Goal: Information Seeking & Learning: Learn about a topic

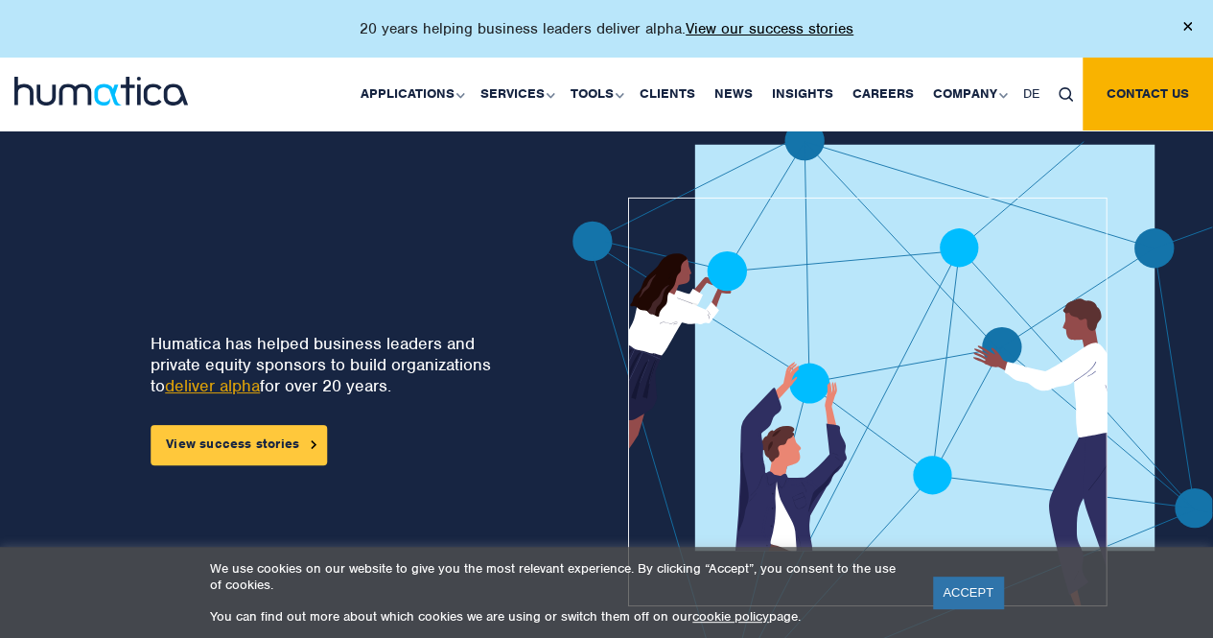
click at [209, 431] on link "View success stories" at bounding box center [239, 445] width 176 height 40
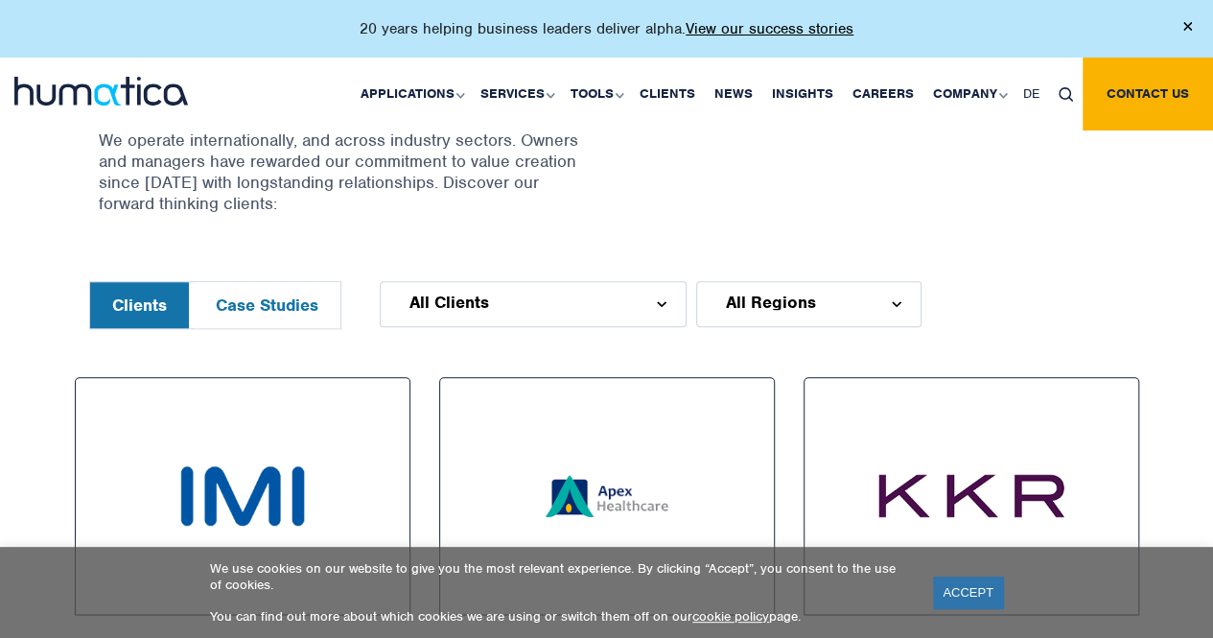
scroll to position [767, 0]
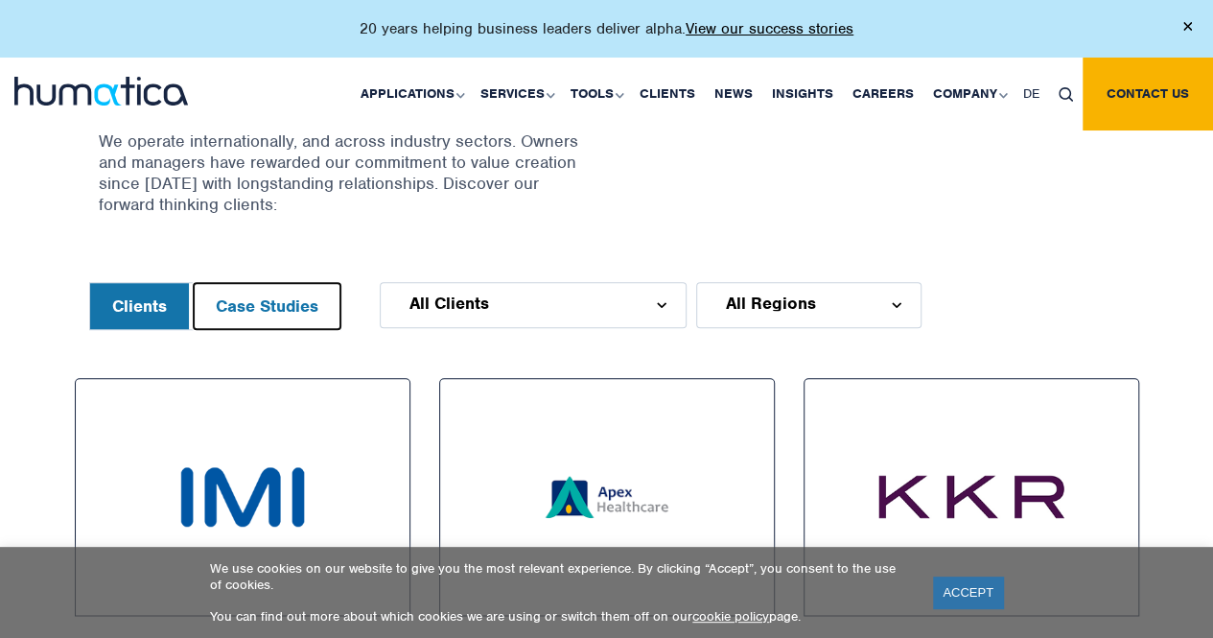
click at [275, 303] on button "Case Studies" at bounding box center [267, 306] width 147 height 46
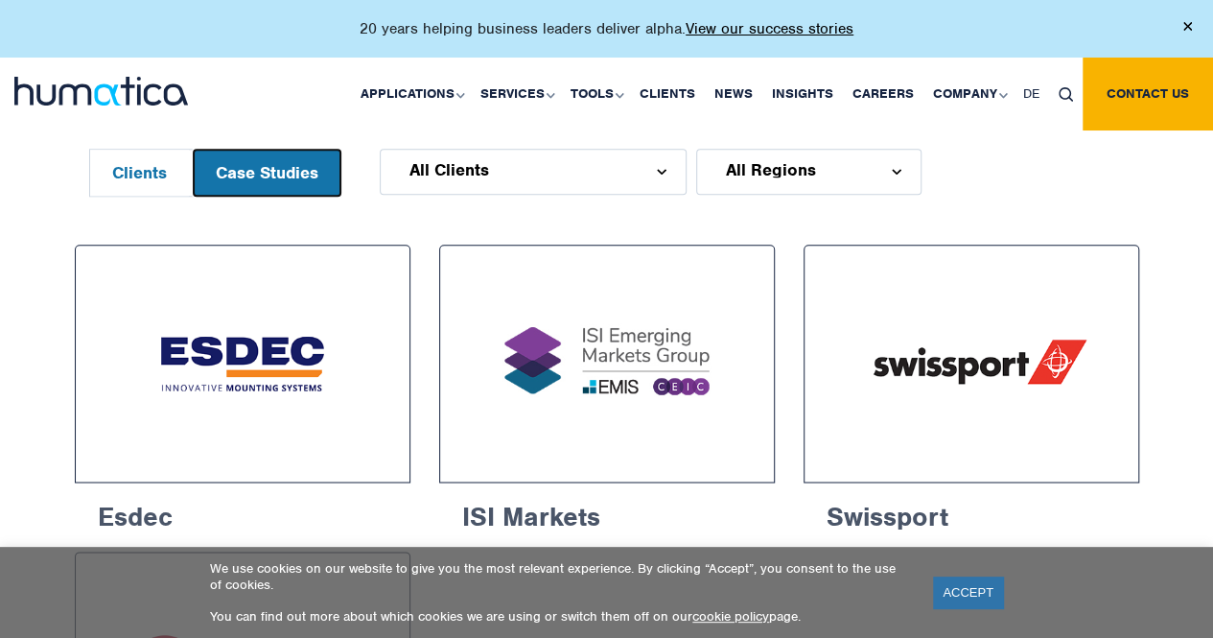
scroll to position [863, 0]
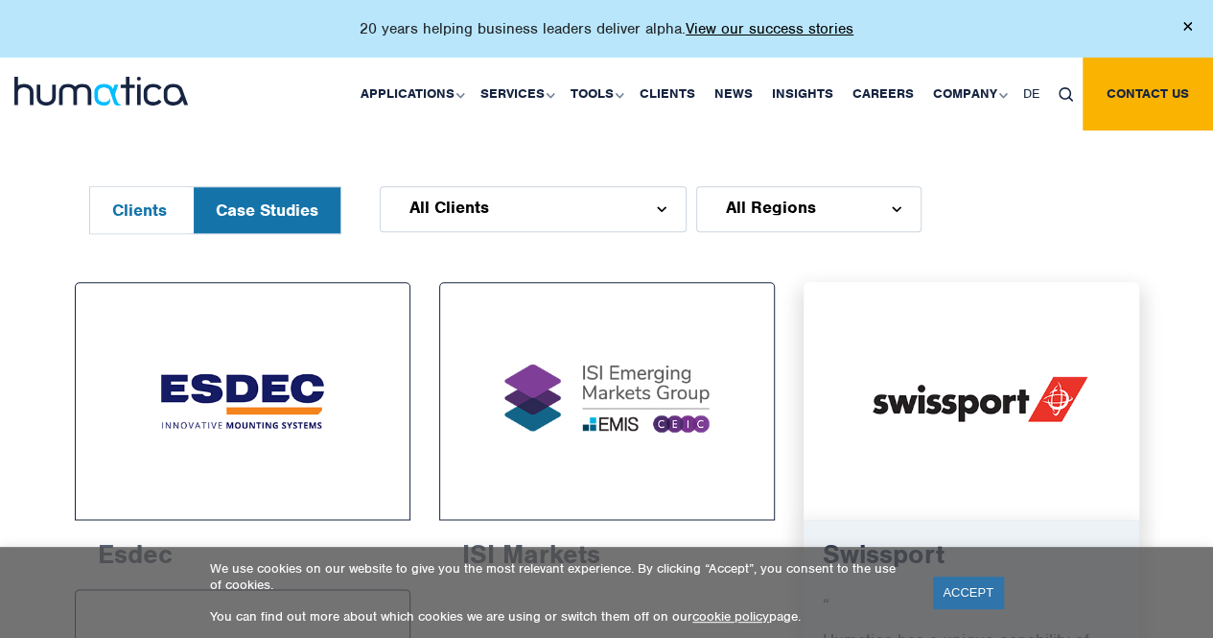
click at [990, 414] on img at bounding box center [971, 400] width 265 height 167
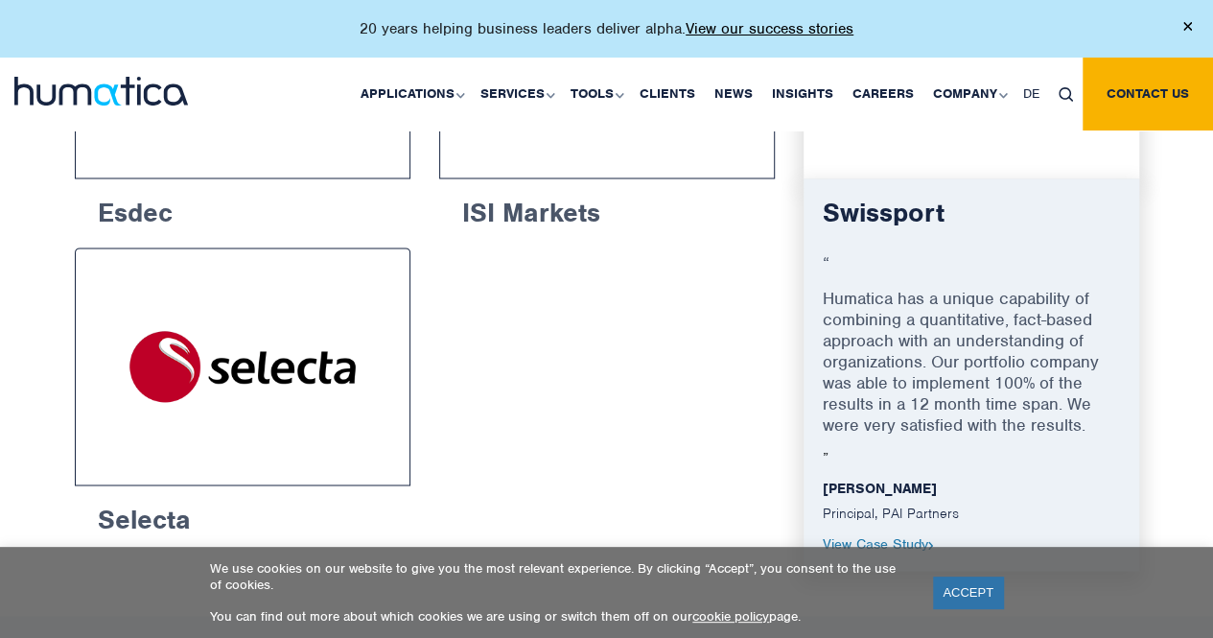
scroll to position [1246, 0]
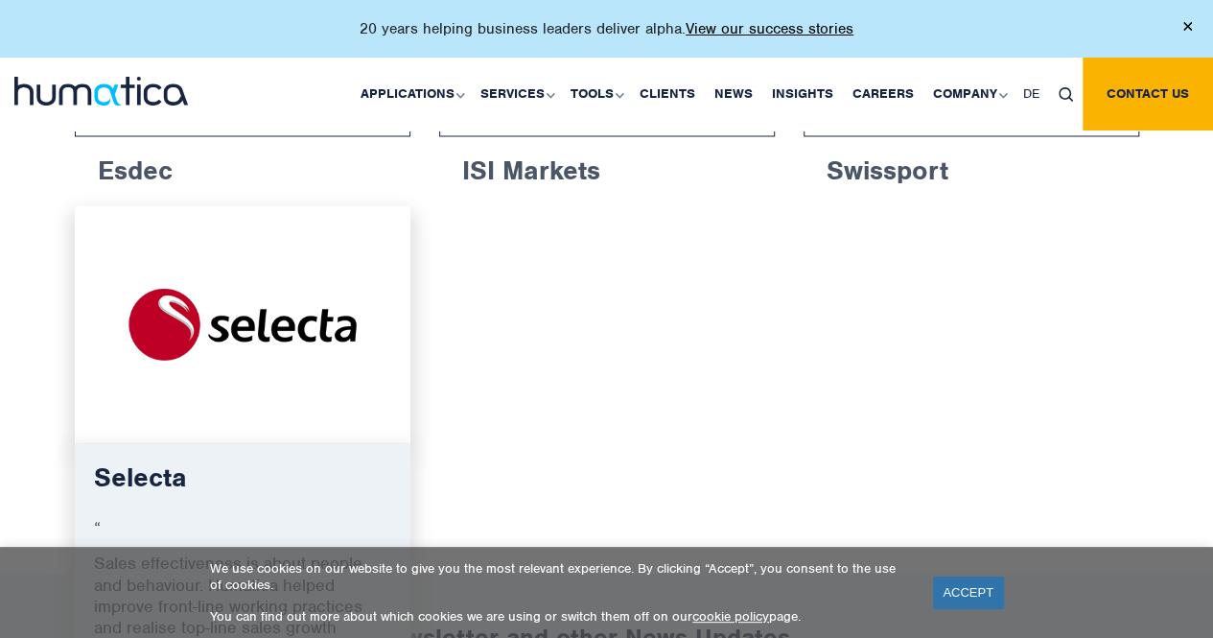
click at [256, 334] on img at bounding box center [242, 324] width 265 height 167
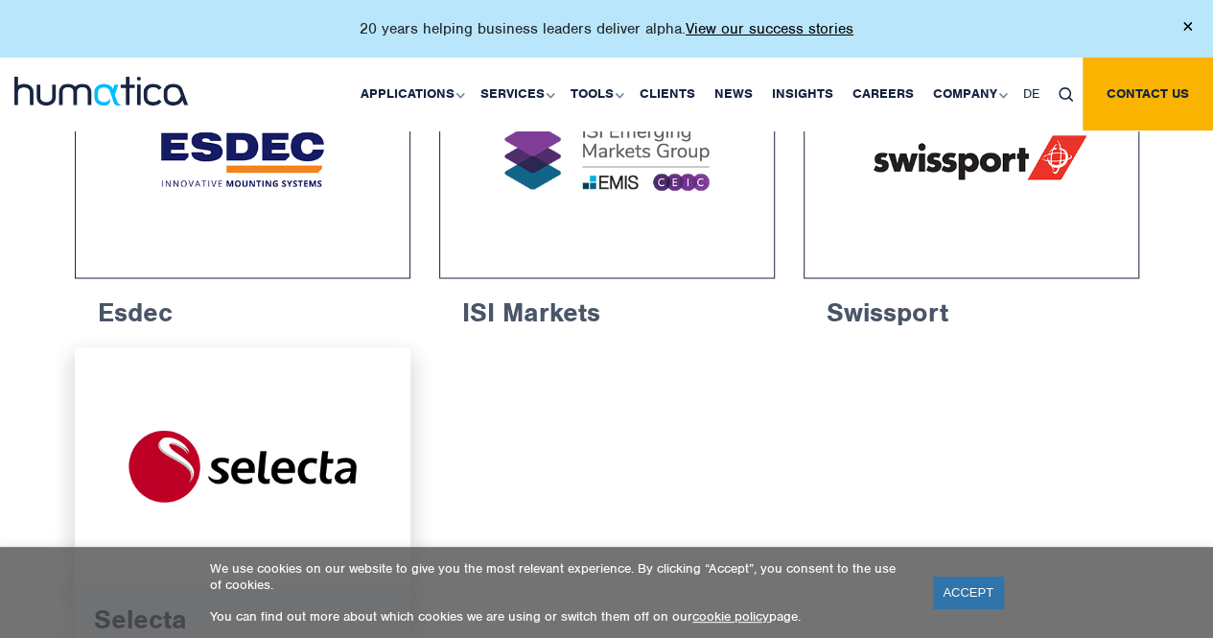
scroll to position [1151, 0]
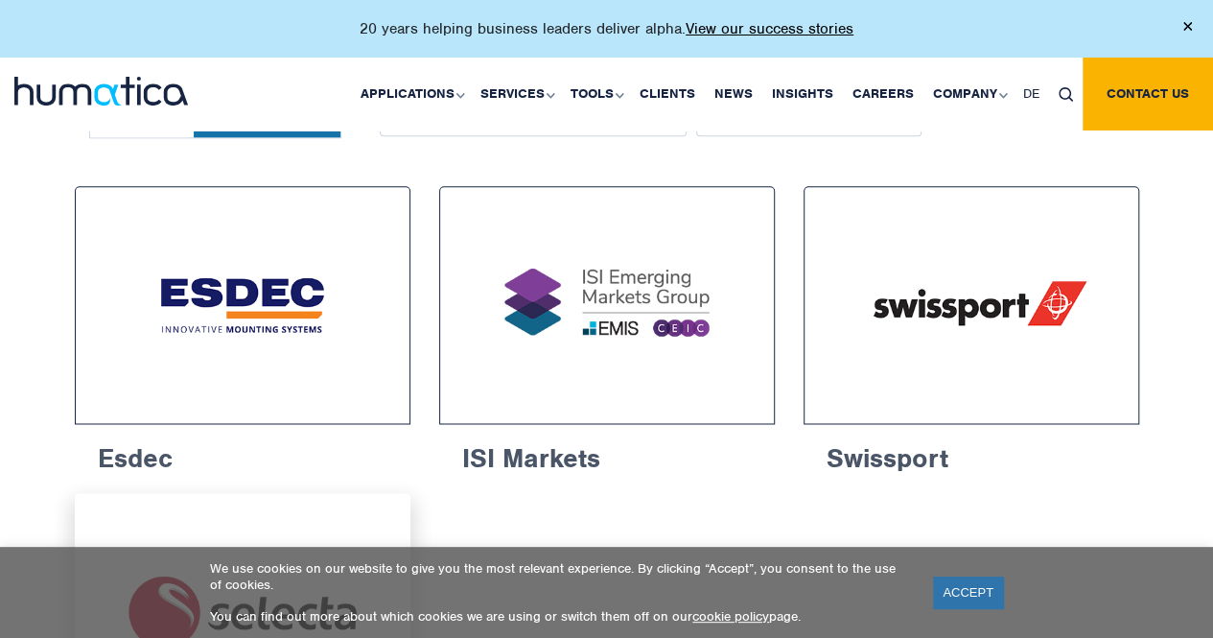
click at [209, 344] on img at bounding box center [242, 304] width 263 height 165
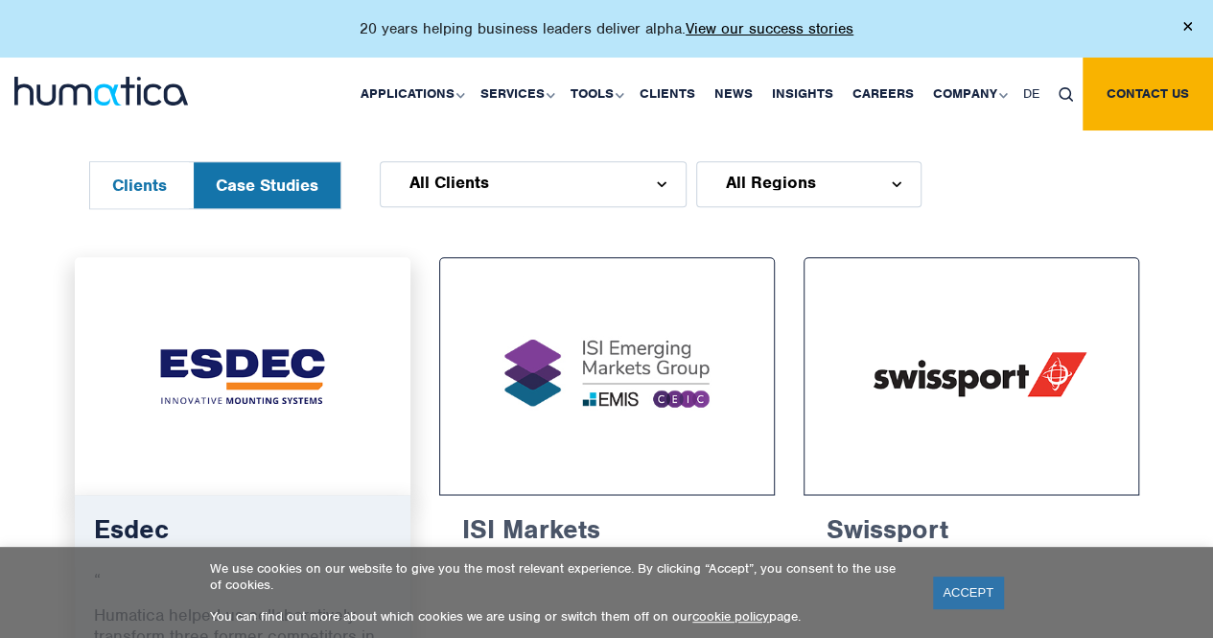
scroll to position [863, 0]
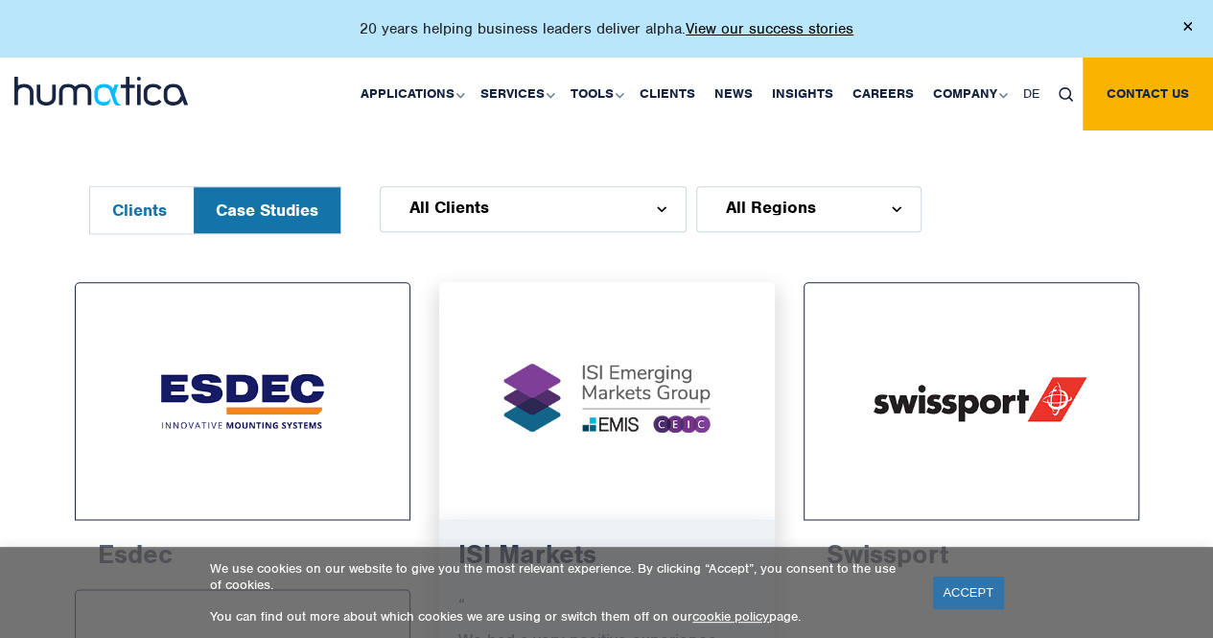
click at [593, 317] on img at bounding box center [607, 400] width 265 height 167
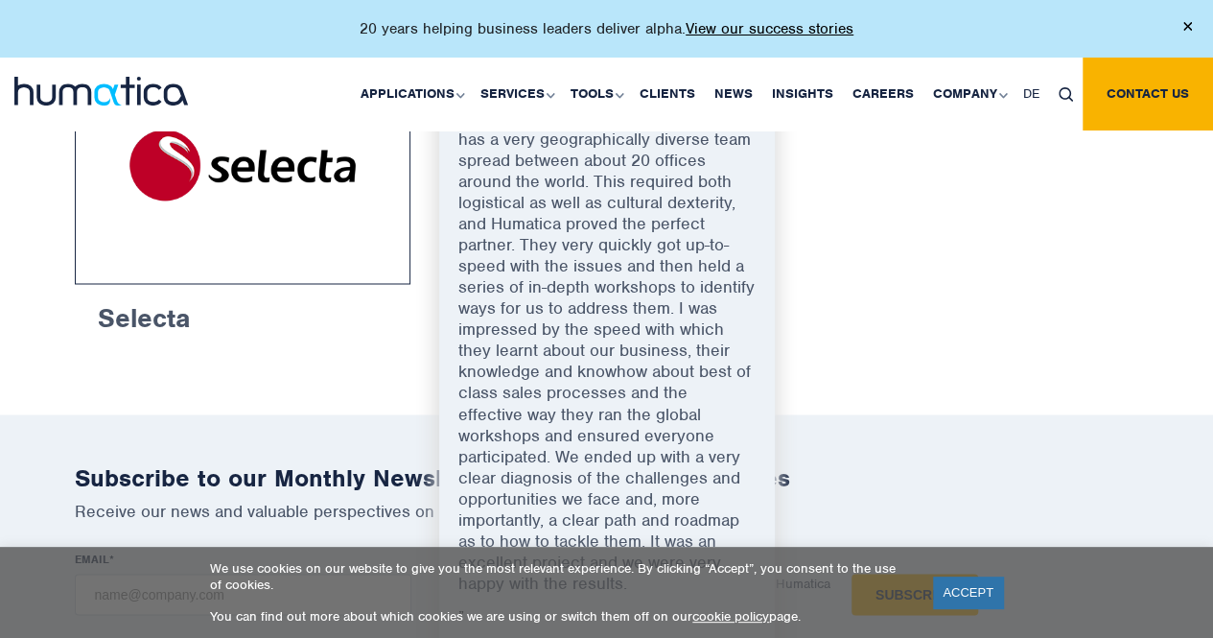
scroll to position [1246, 0]
